Goal: Task Accomplishment & Management: Manage account settings

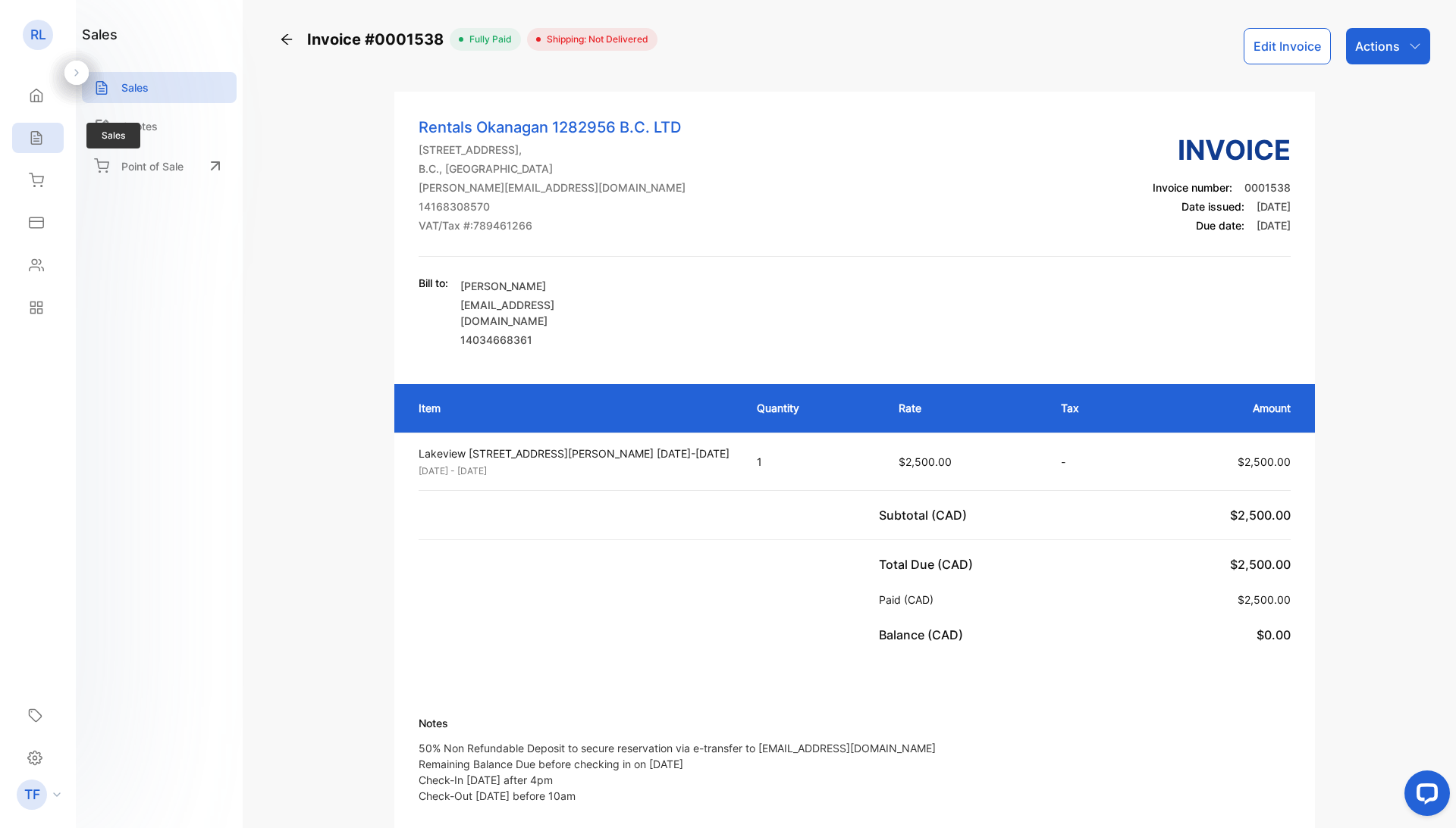
click at [28, 126] on div "Sales" at bounding box center [38, 138] width 51 height 31
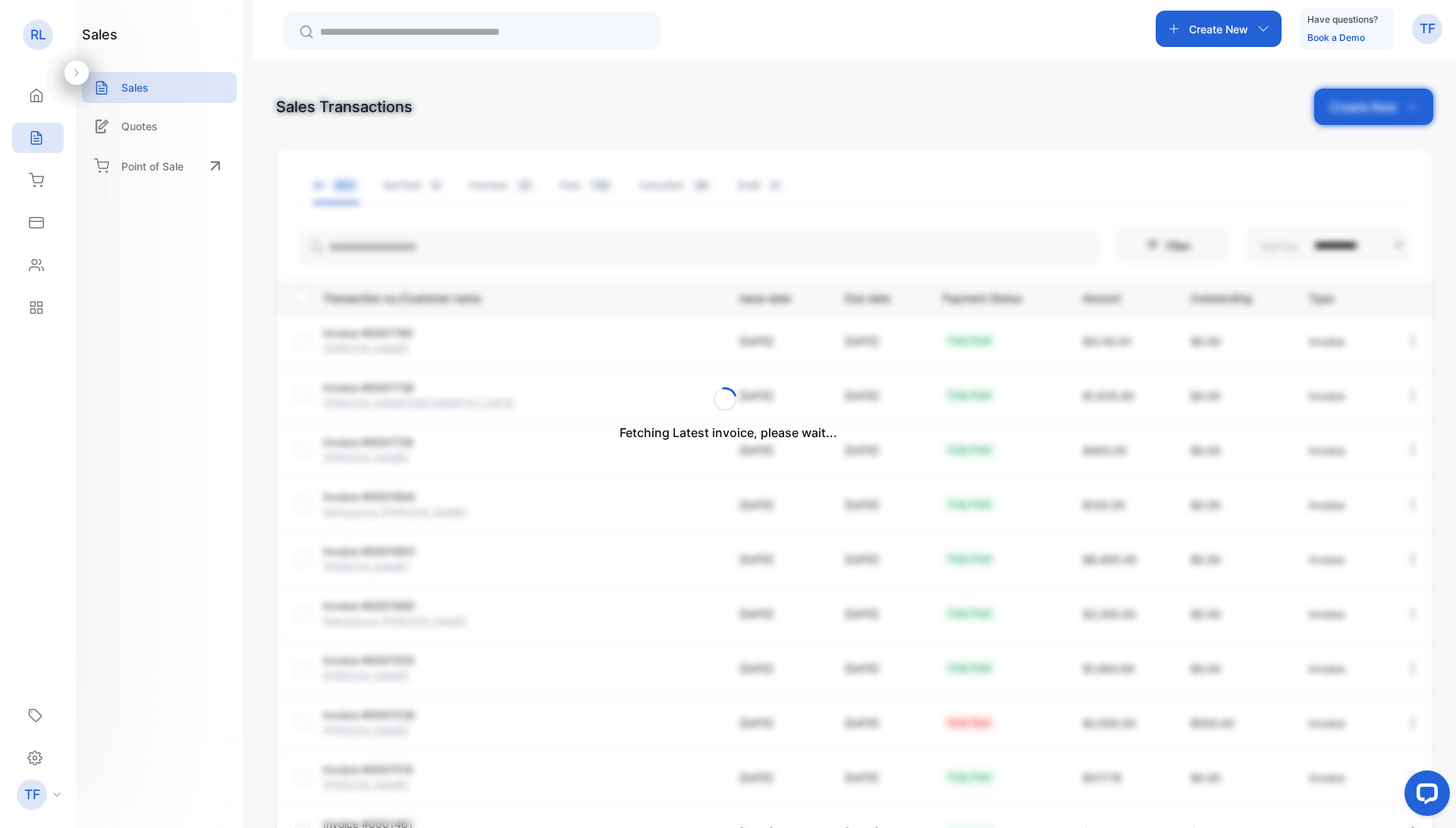
drag, startPoint x: 322, startPoint y: 259, endPoint x: 340, endPoint y: 247, distance: 21.6
click at [340, 247] on div "Fetching Latest invoice, please wait..." at bounding box center [728, 414] width 1456 height 828
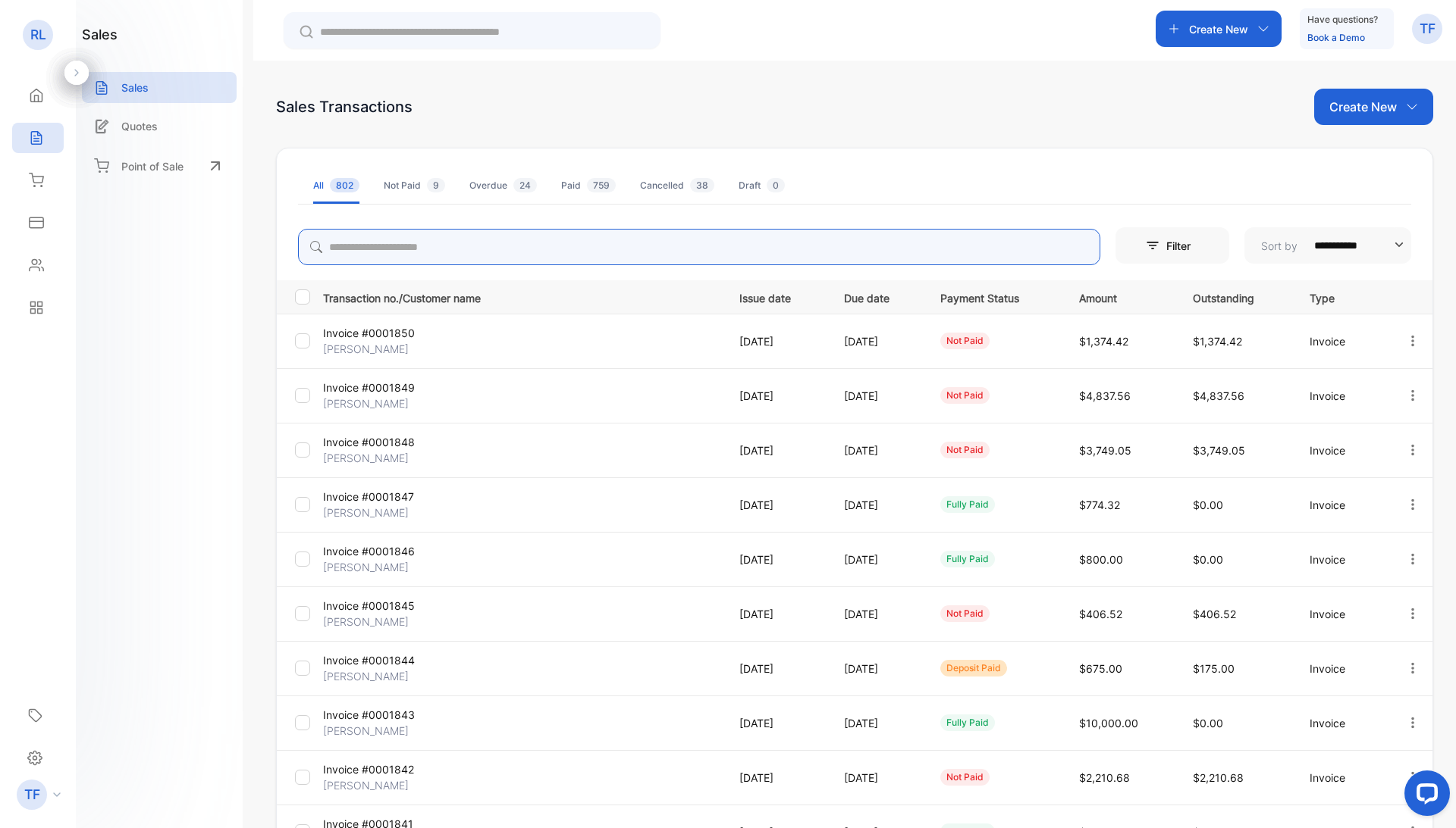
click at [344, 251] on input "search" at bounding box center [699, 246] width 802 height 37
type input "***"
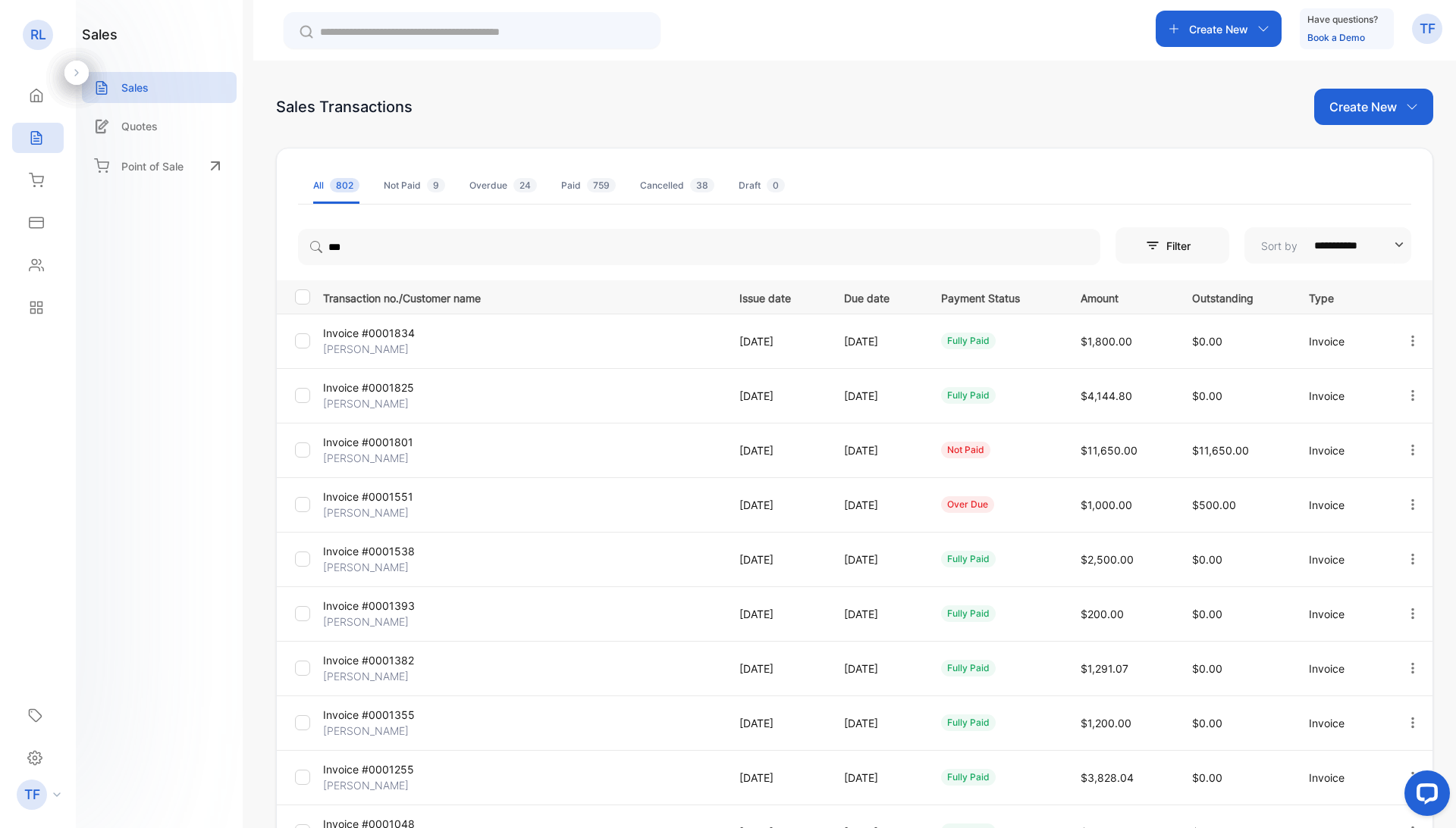
drag, startPoint x: 346, startPoint y: 277, endPoint x: 346, endPoint y: 504, distance: 227.0
click at [346, 504] on p "Invoice #0001551" at bounding box center [389, 497] width 133 height 16
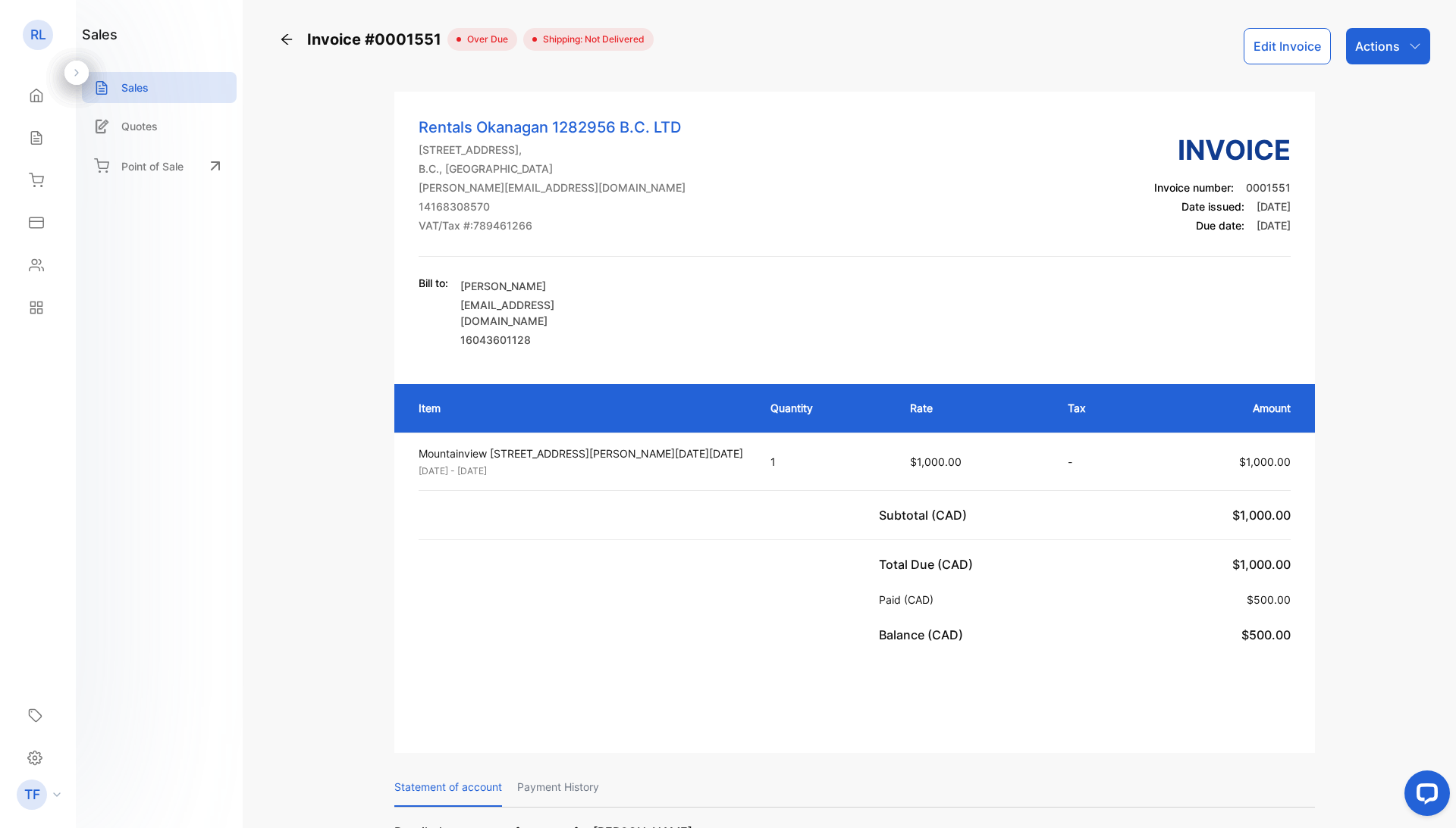
click at [1365, 44] on p "Actions" at bounding box center [1377, 46] width 45 height 18
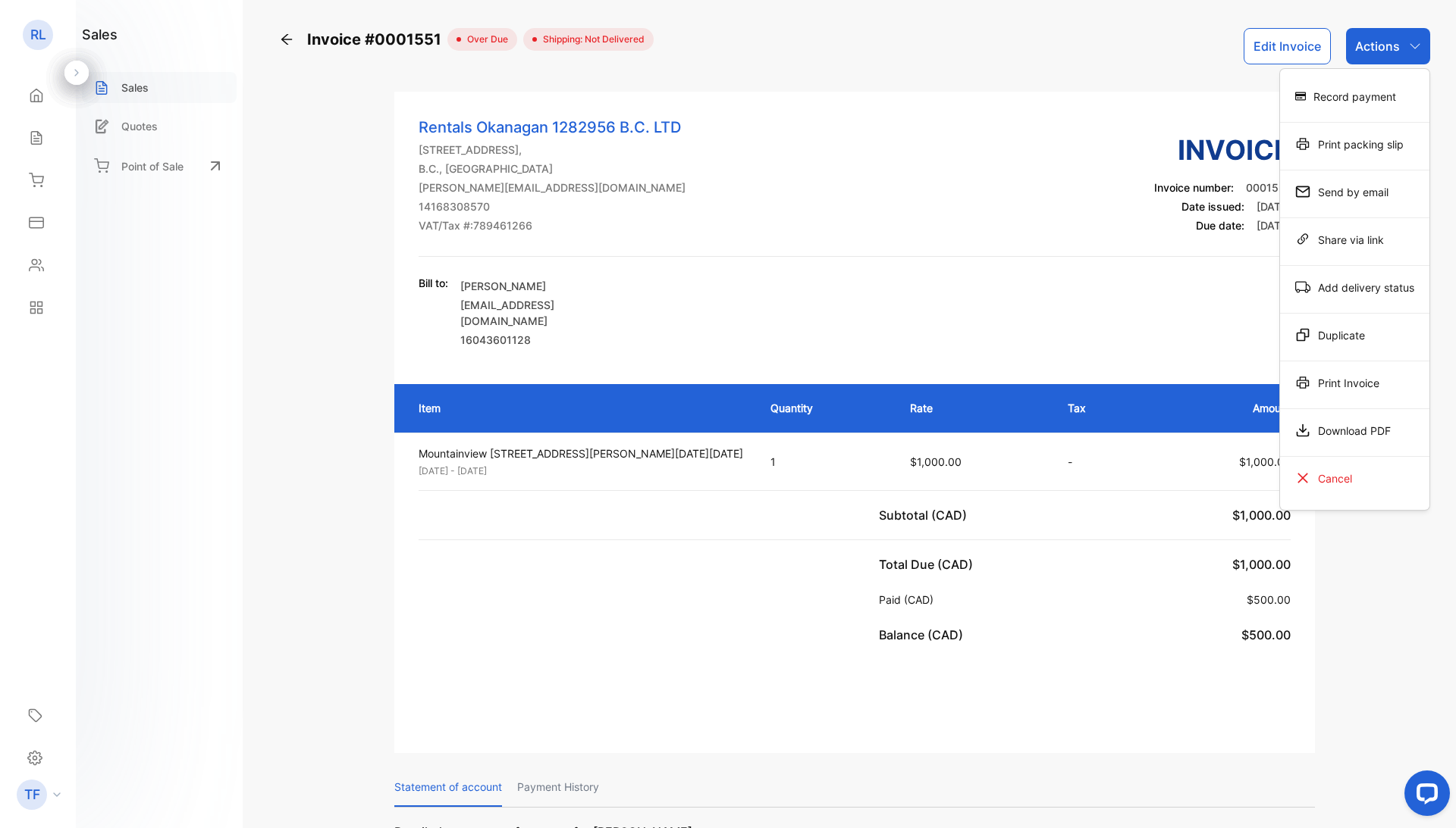
click at [144, 88] on p "Sales" at bounding box center [136, 87] width 28 height 16
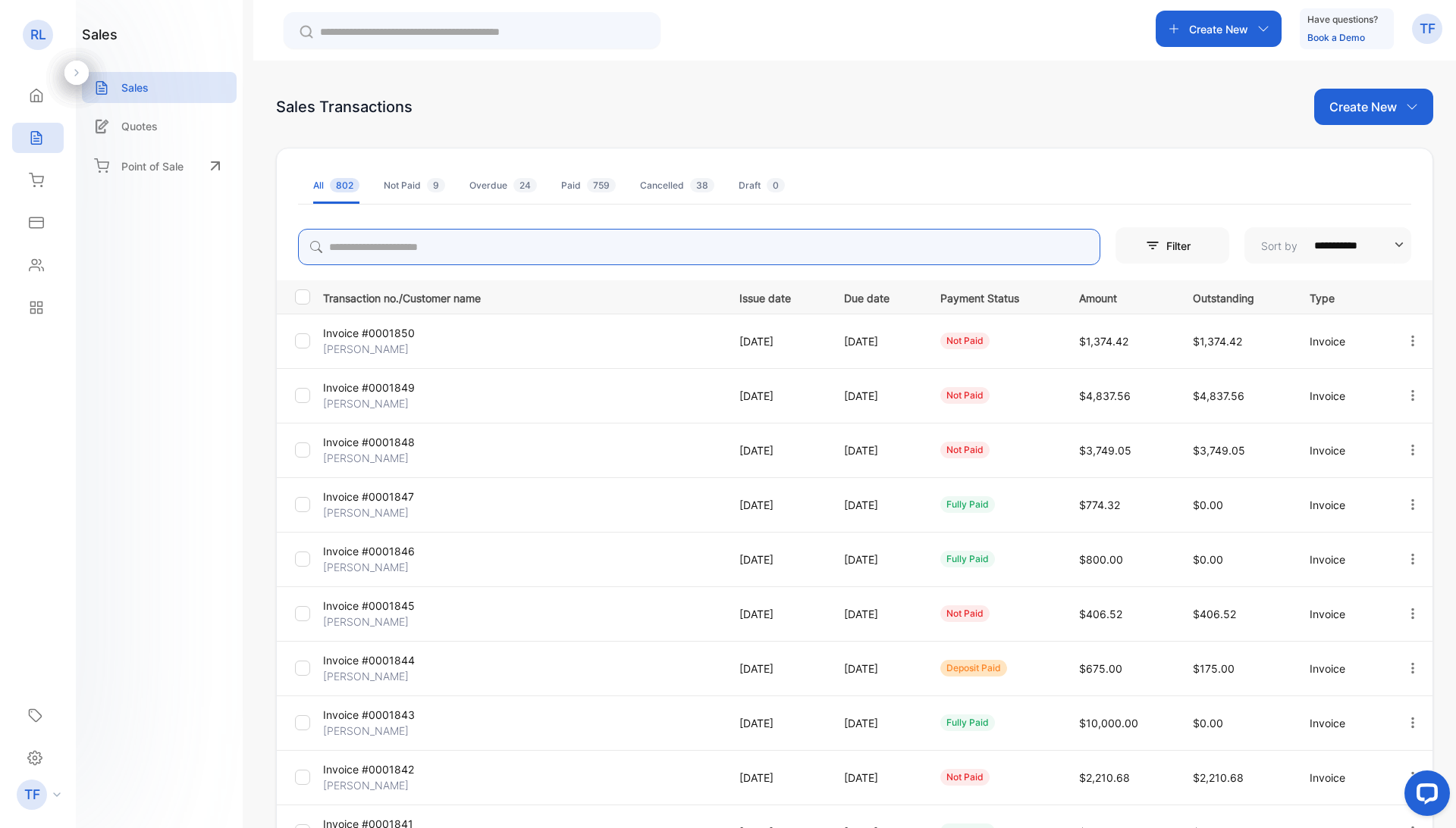
click at [354, 245] on input "search" at bounding box center [699, 246] width 802 height 37
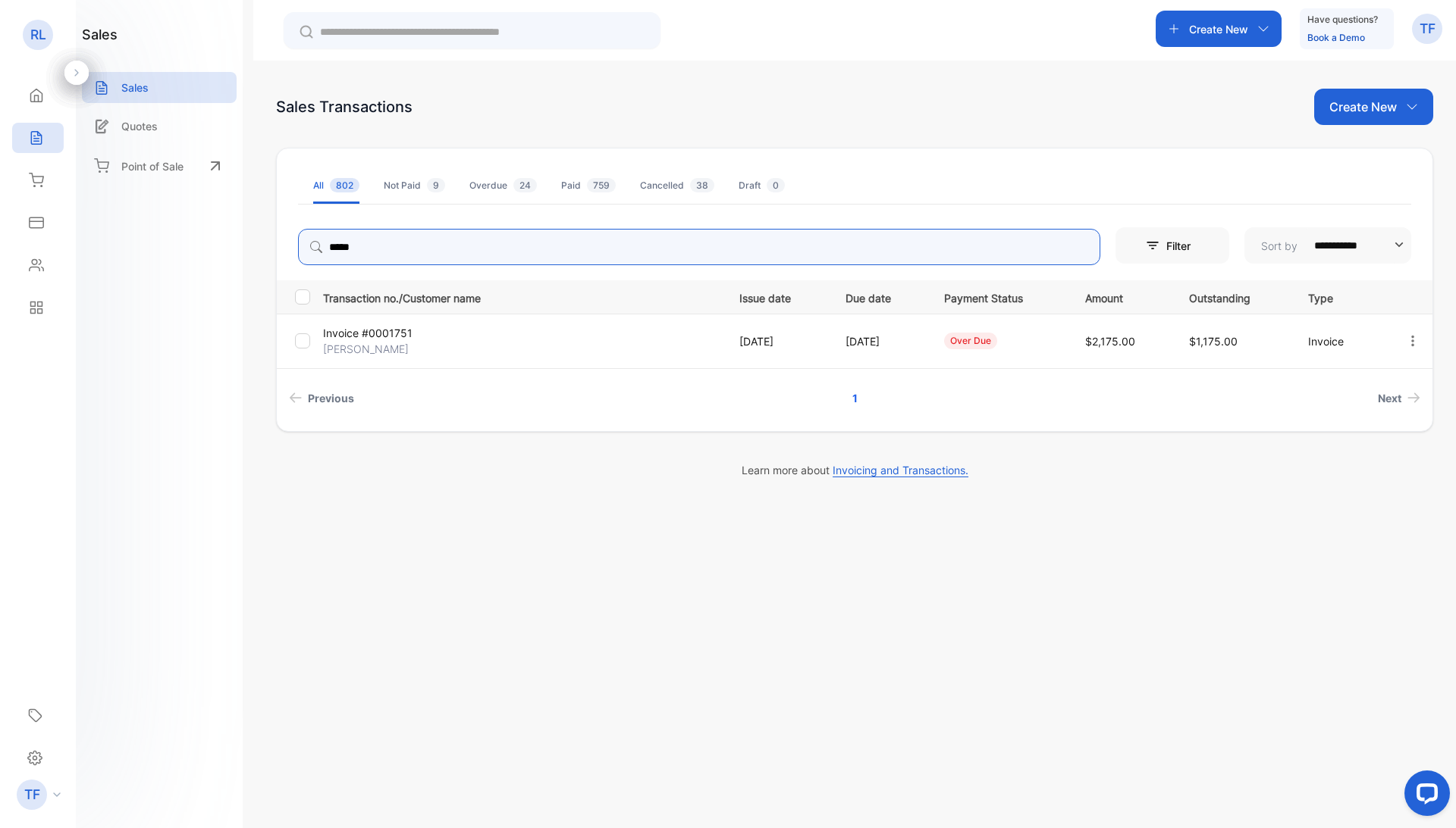
type input "*****"
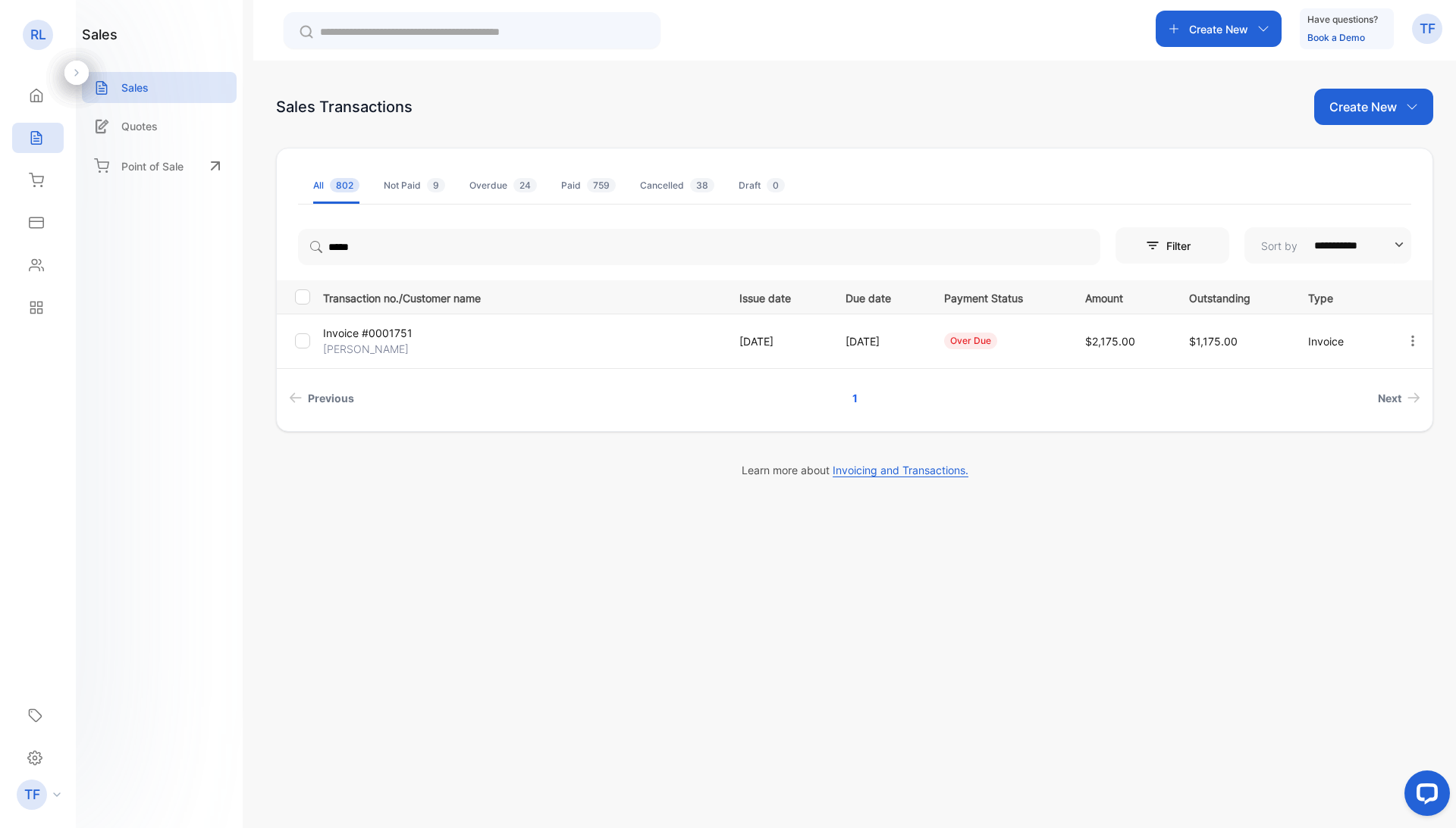
drag, startPoint x: 398, startPoint y: 322, endPoint x: 368, endPoint y: 338, distance: 34.0
click at [368, 338] on p "Invoice #0001751" at bounding box center [389, 333] width 133 height 16
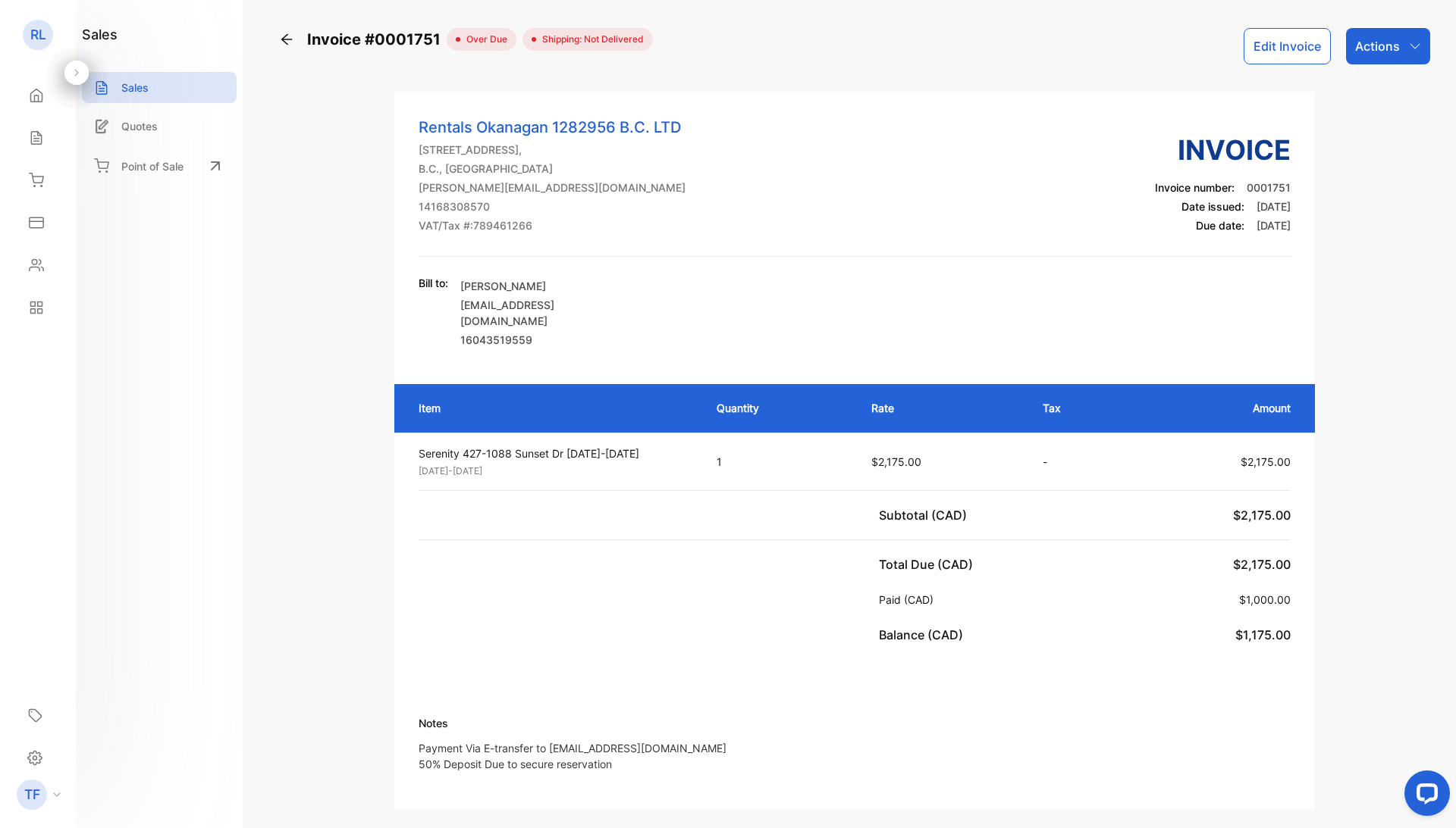
click at [1379, 43] on p "Actions" at bounding box center [1377, 46] width 45 height 18
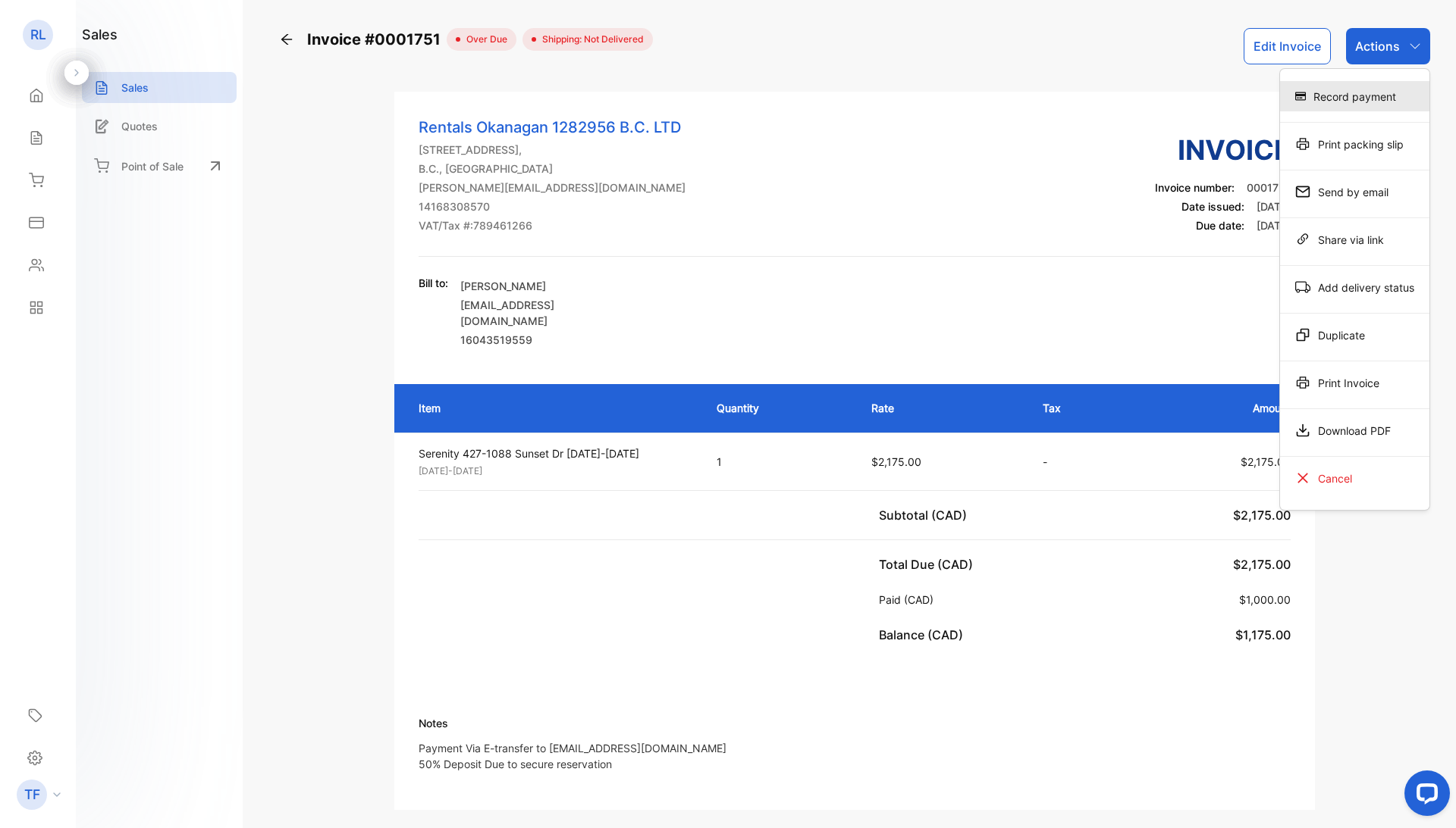
click at [1369, 94] on div "Record payment" at bounding box center [1354, 96] width 149 height 31
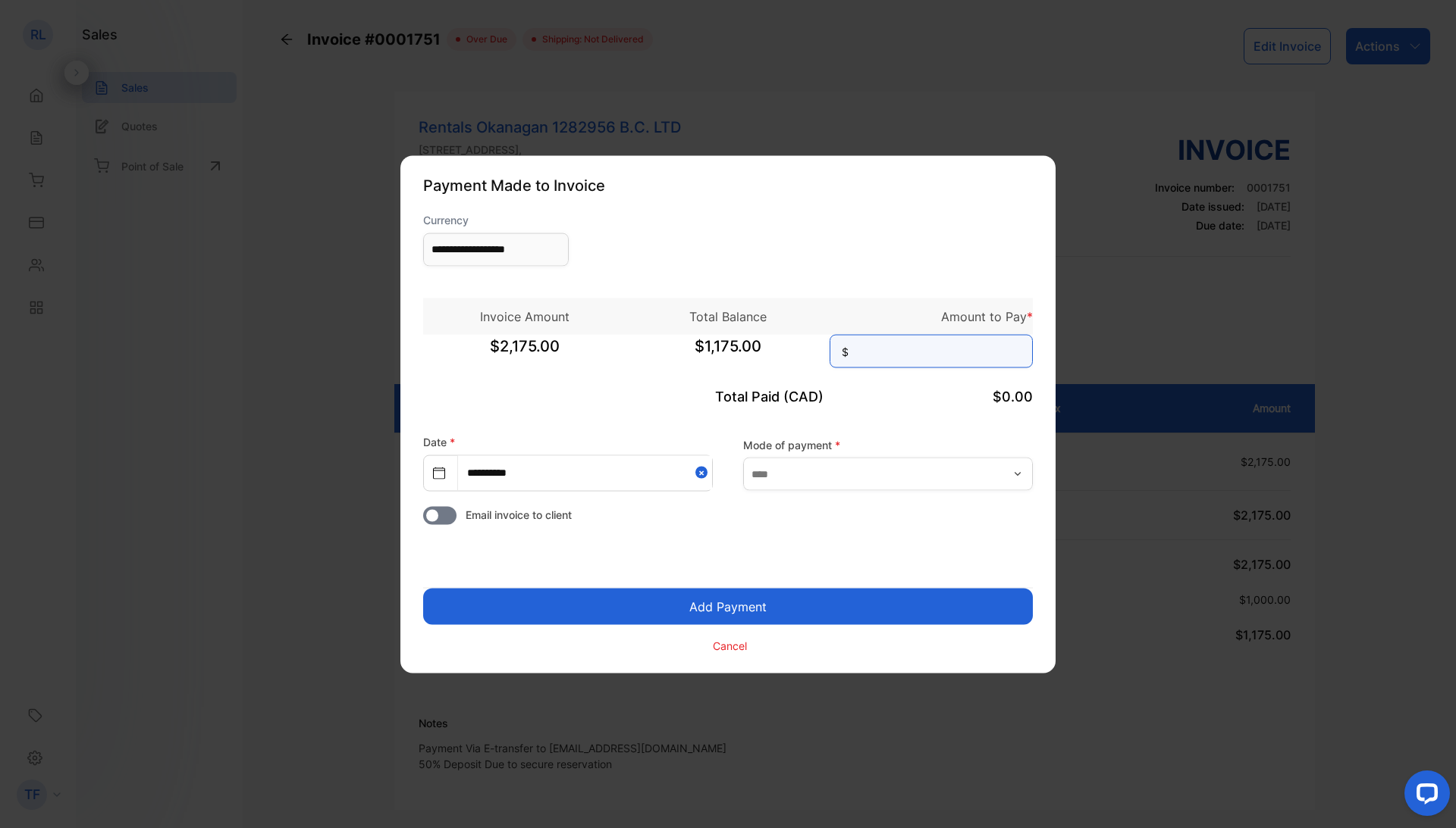
click at [886, 361] on input at bounding box center [930, 351] width 203 height 34
type input "*****"
click at [875, 458] on input "text" at bounding box center [888, 475] width 290 height 34
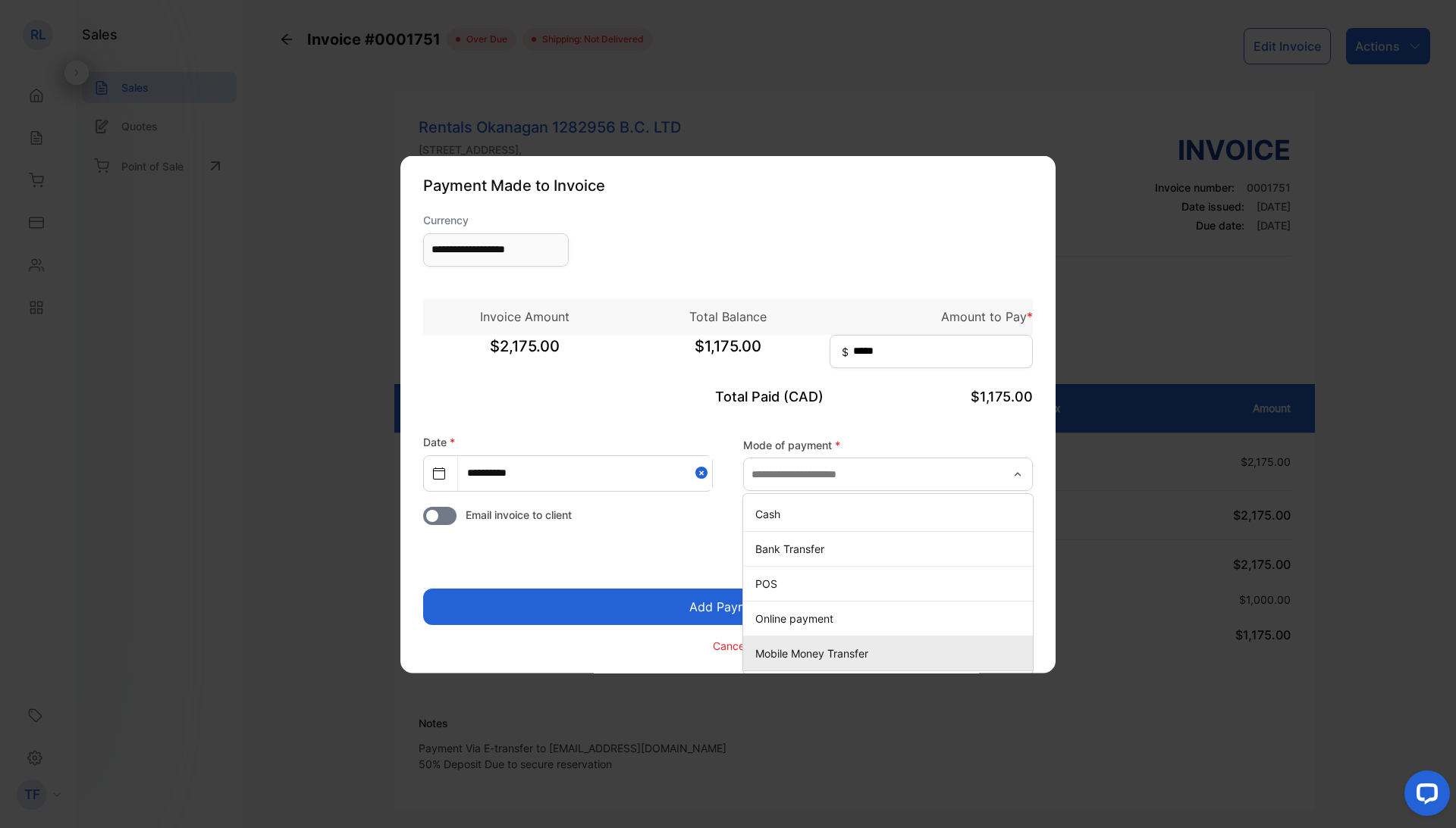
click at [832, 643] on div "Mobile Money Transfer" at bounding box center [888, 654] width 290 height 22
type input "**********"
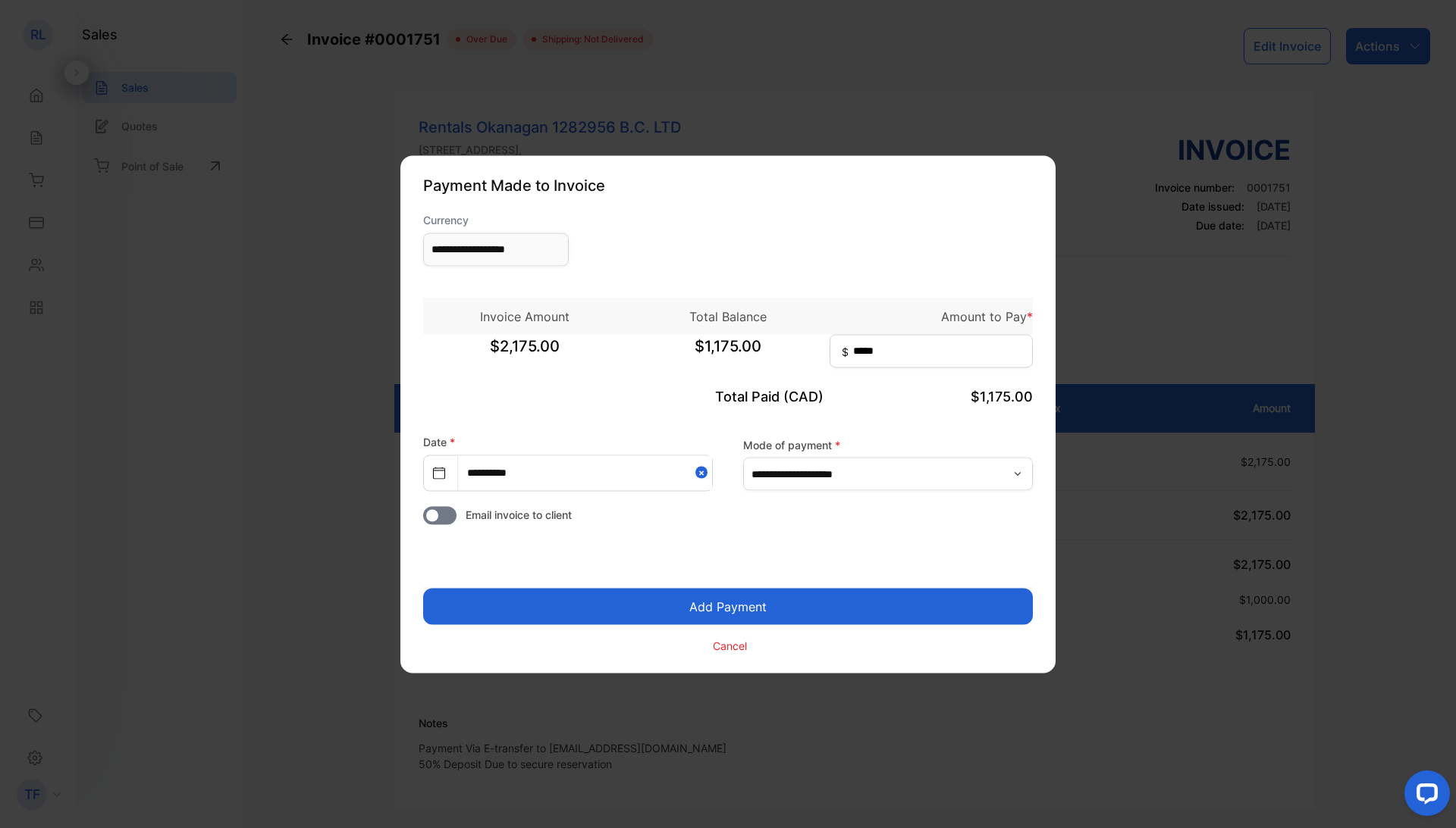
click at [804, 610] on button "Add Payment" at bounding box center [728, 605] width 610 height 37
